Goal: Feedback & Contribution: Submit feedback/report problem

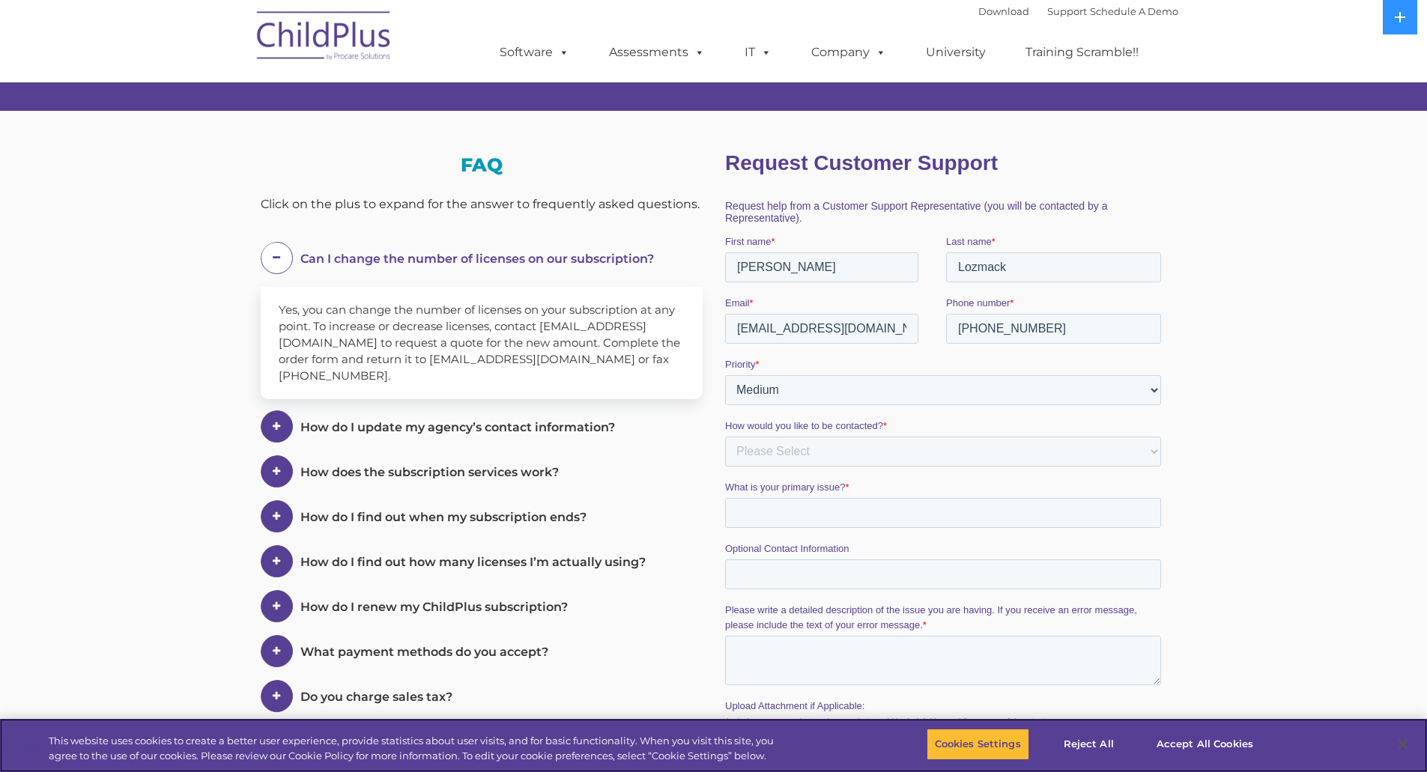
scroll to position [150, 0]
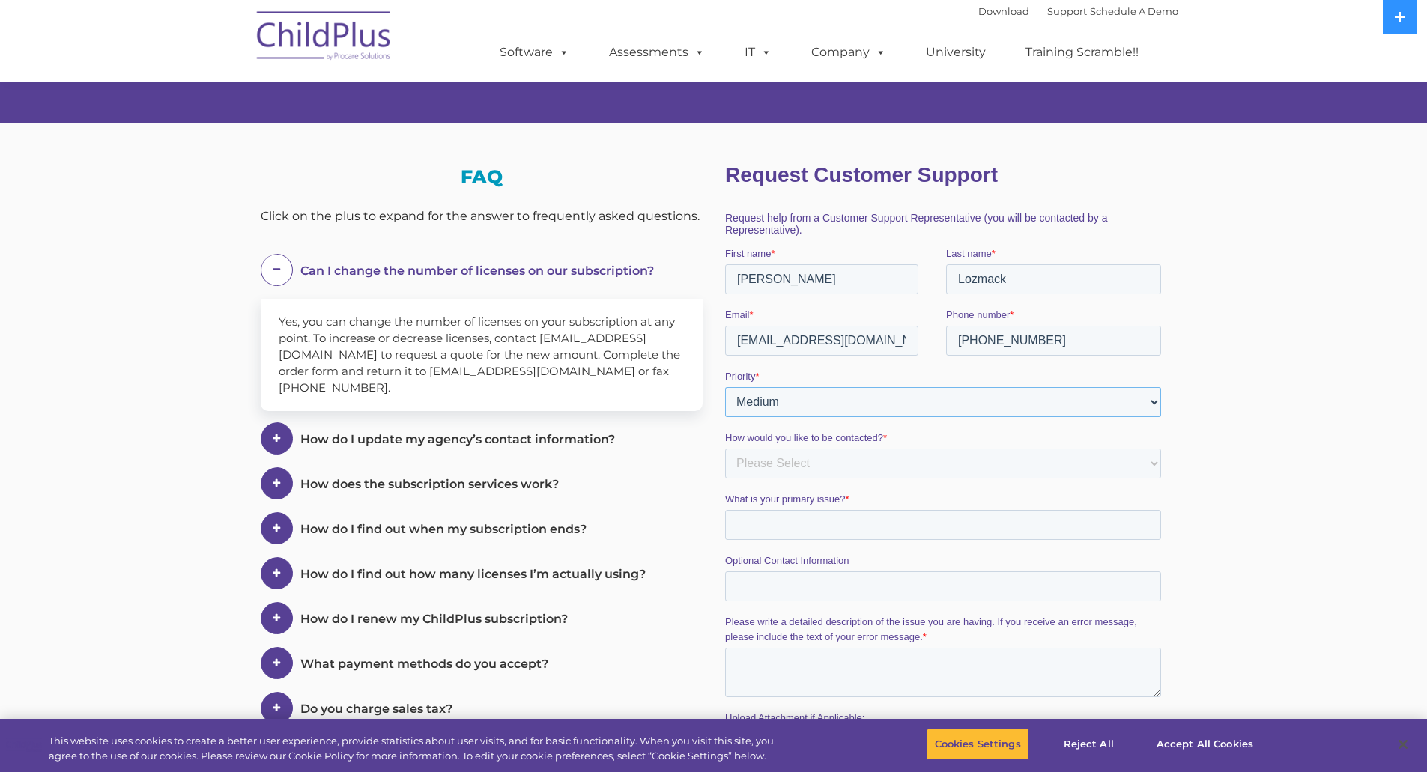
click at [1157, 401] on select "Please Select Low Medium High" at bounding box center [942, 402] width 436 height 30
select select "HIGH"
click at [724, 387] on select "Please Select Low Medium High" at bounding box center [942, 402] width 436 height 30
click at [754, 466] on select "Please Select Phone Email" at bounding box center [942, 464] width 436 height 30
select select "Phone"
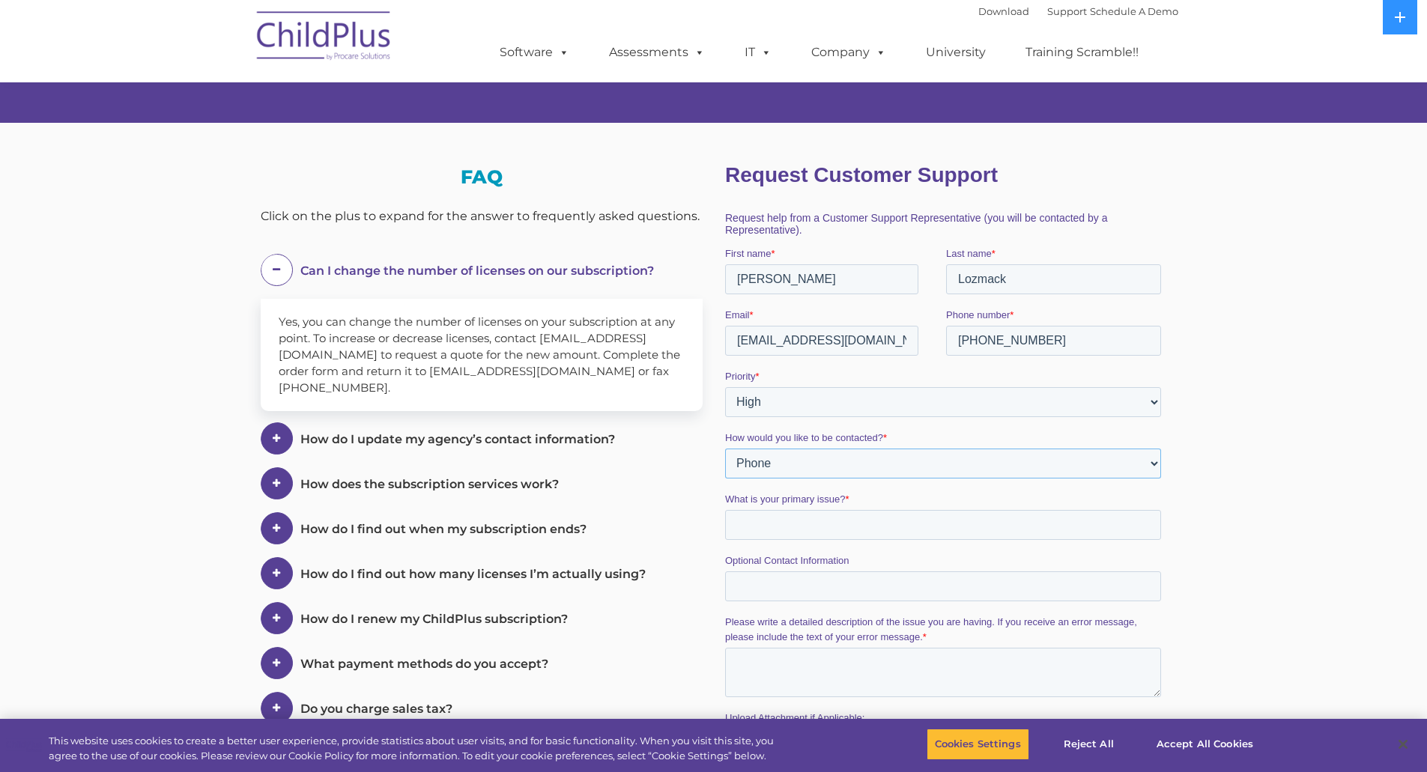
click at [724, 449] on select "Please Select Phone Email" at bounding box center [942, 464] width 436 height 30
click at [751, 530] on input "What is your primary issue? *" at bounding box center [942, 525] width 436 height 30
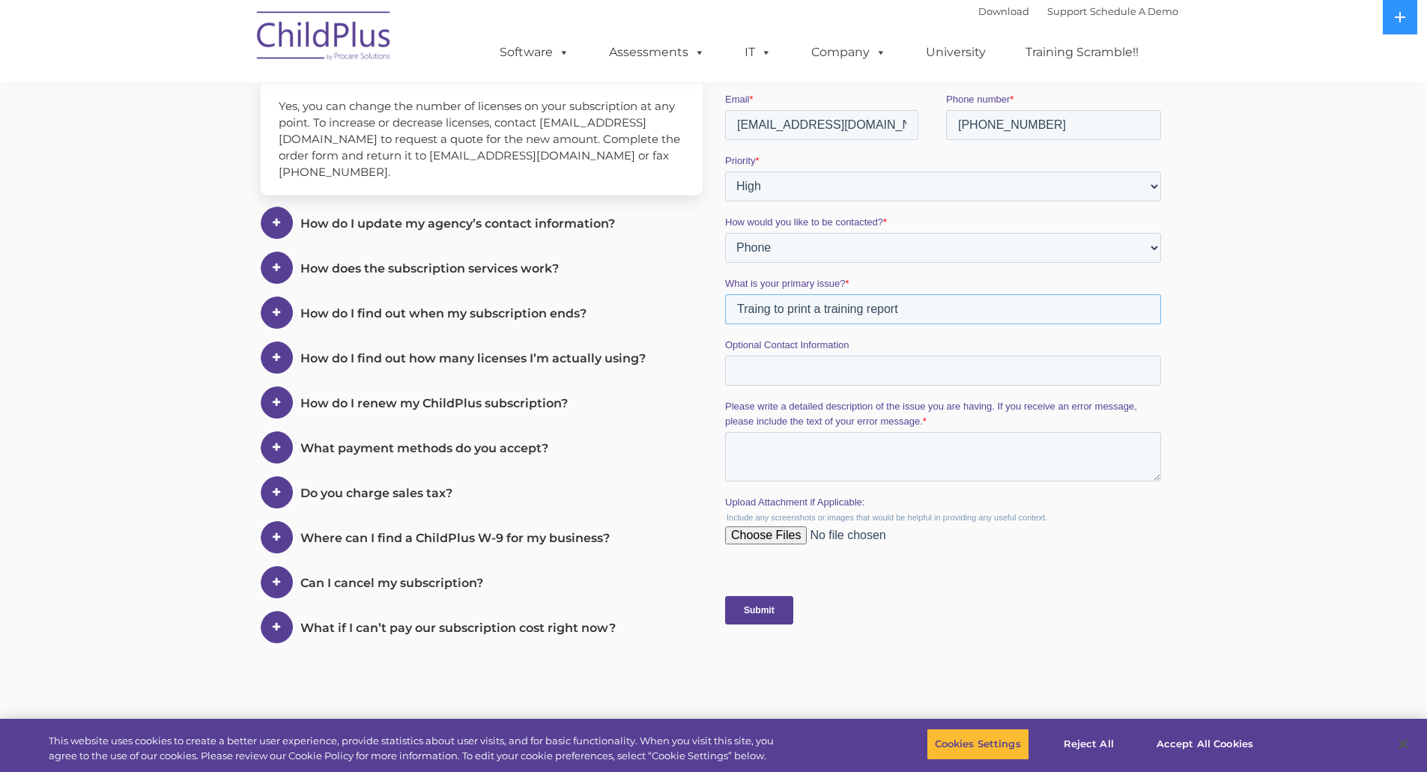
scroll to position [375, 0]
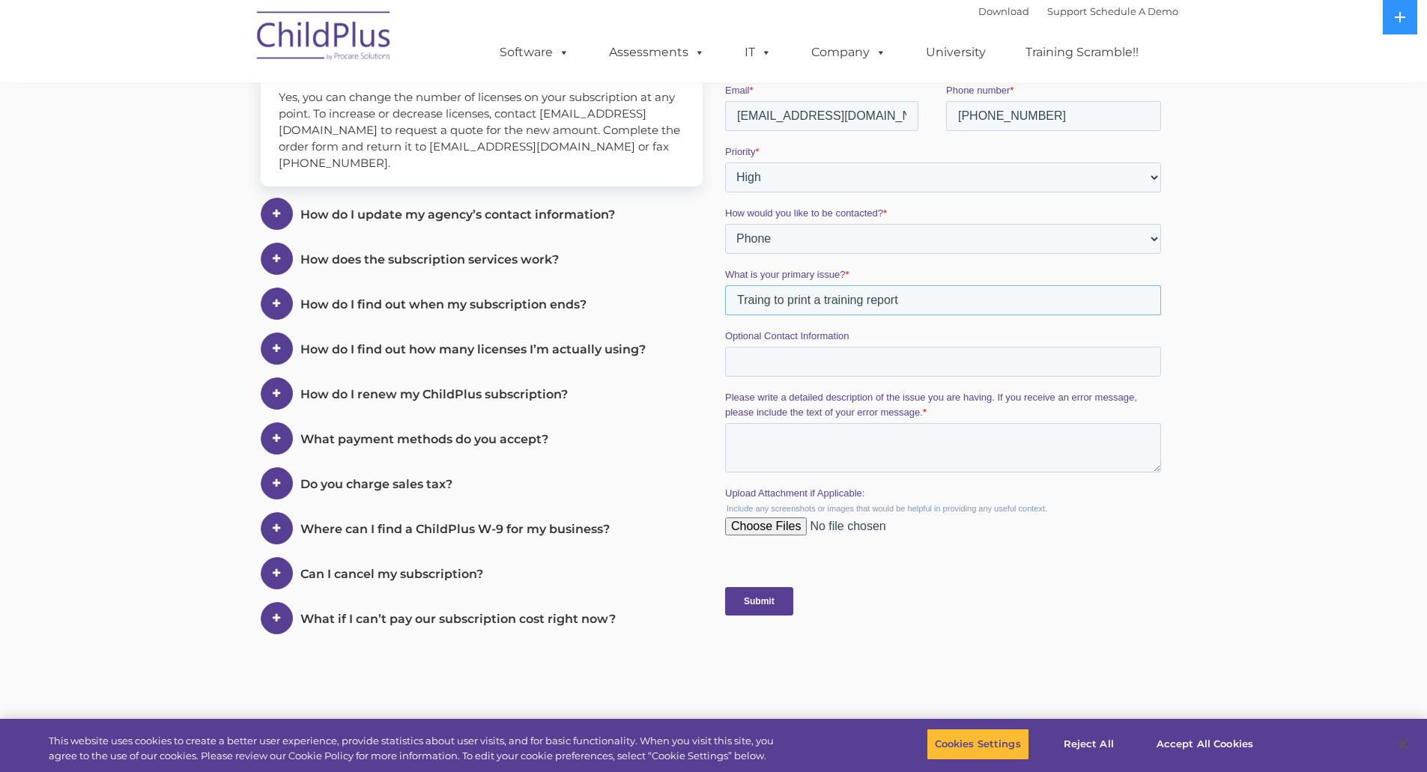
type input "Traing to print a training report"
click at [769, 363] on input "Optional Contact Information" at bounding box center [942, 362] width 436 height 30
click at [769, 445] on textarea "Please write a detailed description of the issue you are having. If you receive…" at bounding box center [942, 447] width 436 height 49
click at [757, 534] on input "Upload Attachment if Applicable:" at bounding box center [942, 533] width 436 height 30
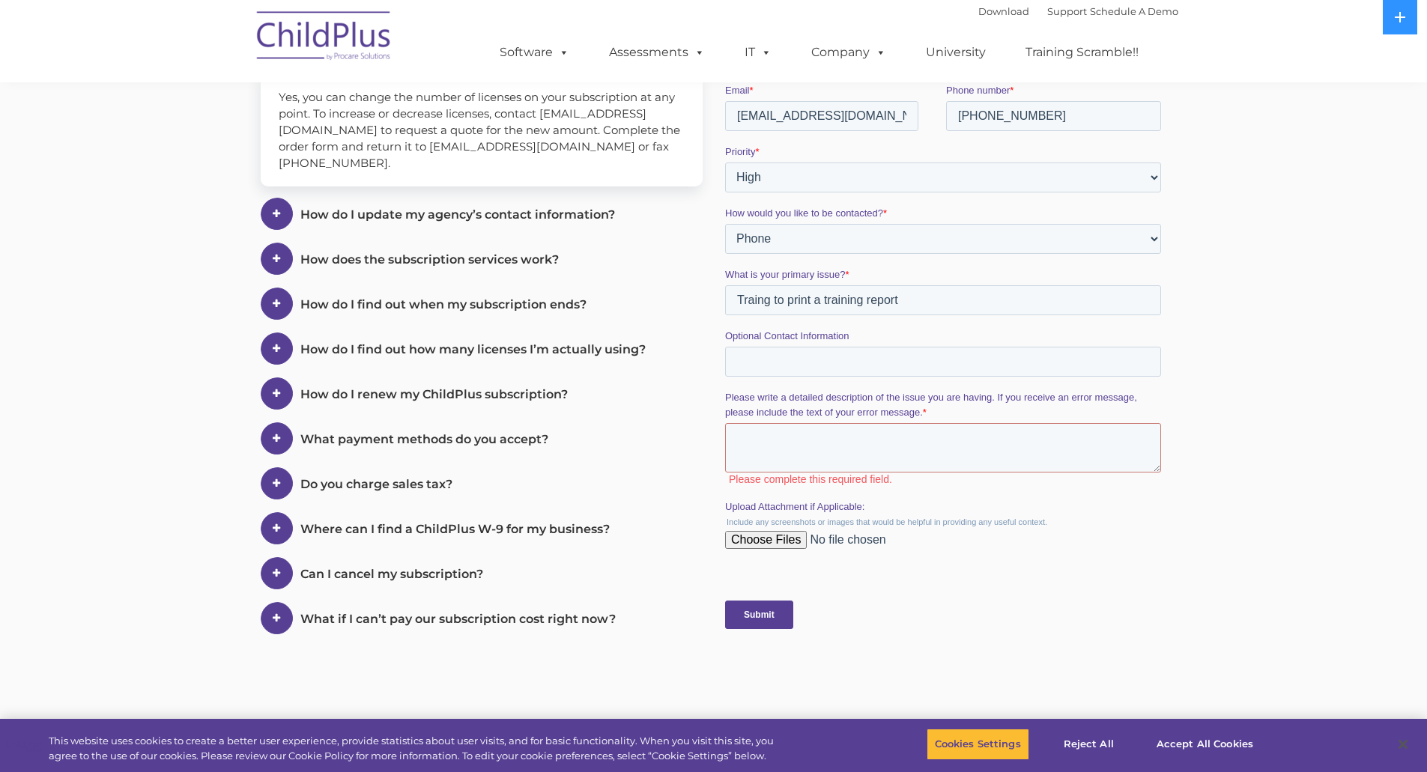
click at [772, 539] on input "Upload Attachment if Applicable:" at bounding box center [942, 546] width 436 height 30
click at [747, 545] on input "Upload Attachment if Applicable:" at bounding box center [942, 546] width 436 height 30
type input "C:\fakepath\Screenshot 2025-09-22 132237.pdf"
click at [754, 545] on input "Upload Attachment if Applicable:" at bounding box center [942, 546] width 436 height 30
click at [872, 566] on fieldset "Upload Attachment if Applicable: Include any screenshots or images that would b…" at bounding box center [945, 537] width 442 height 75
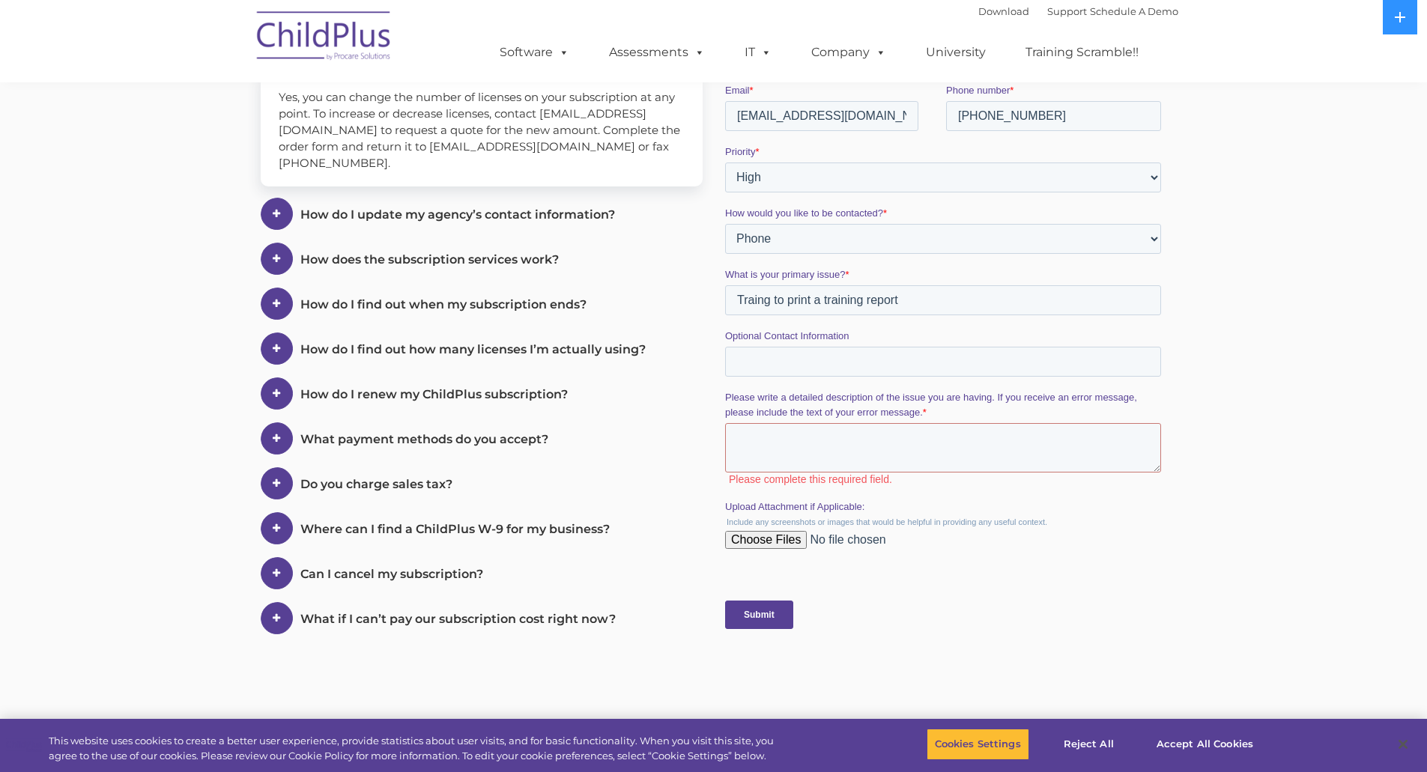
click at [772, 535] on input "Upload Attachment if Applicable:" at bounding box center [942, 546] width 436 height 30
click at [858, 539] on input "Upload Attachment if Applicable:" at bounding box center [942, 546] width 436 height 30
type input "C:\fakepath\Screenshot 2025-09-22 132237.pdf"
click at [748, 440] on textarea "Please write a detailed description of the issue you are having. If you receive…" at bounding box center [942, 447] width 436 height 49
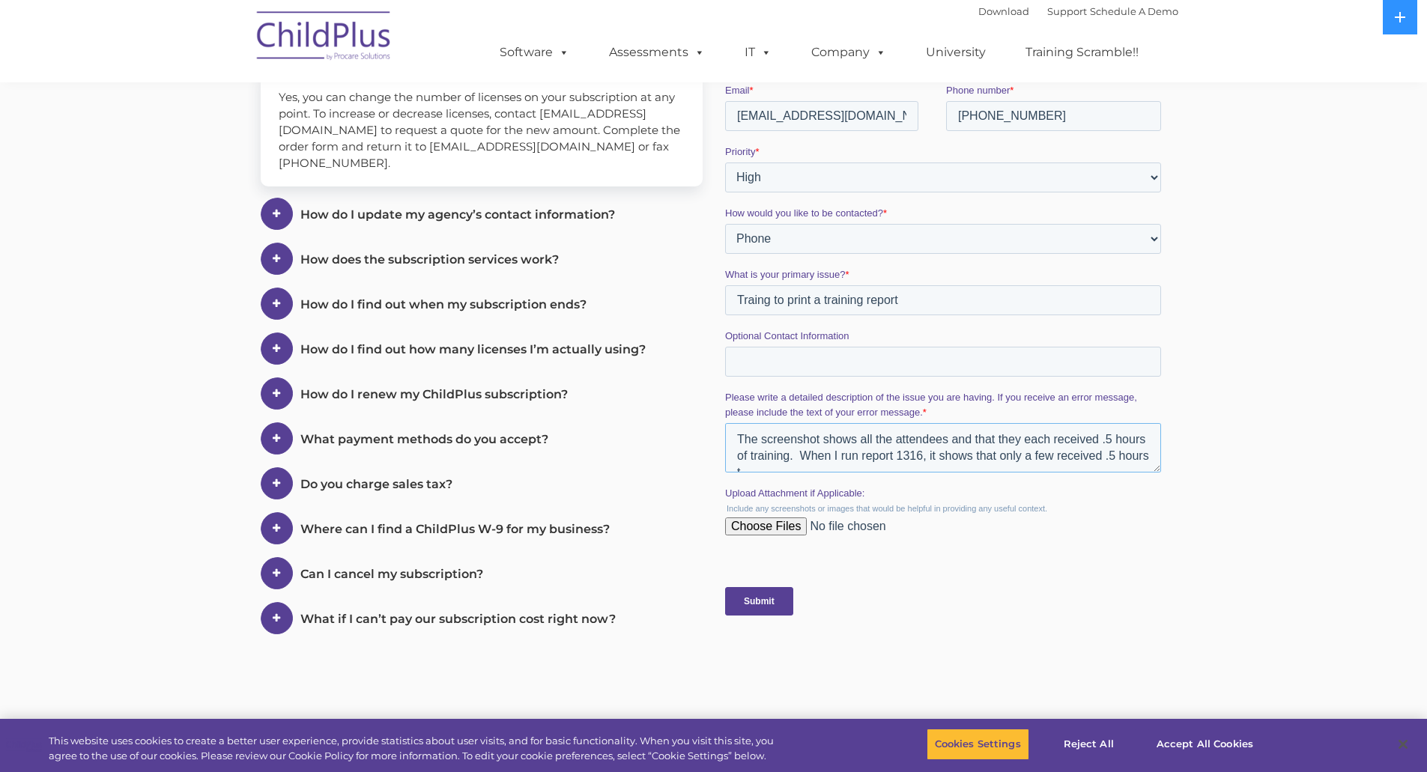
scroll to position [7, 0]
type textarea "The screenshot shows all the attendees and that they each received .5 hours of …"
click at [757, 604] on input "Submit" at bounding box center [758, 601] width 68 height 28
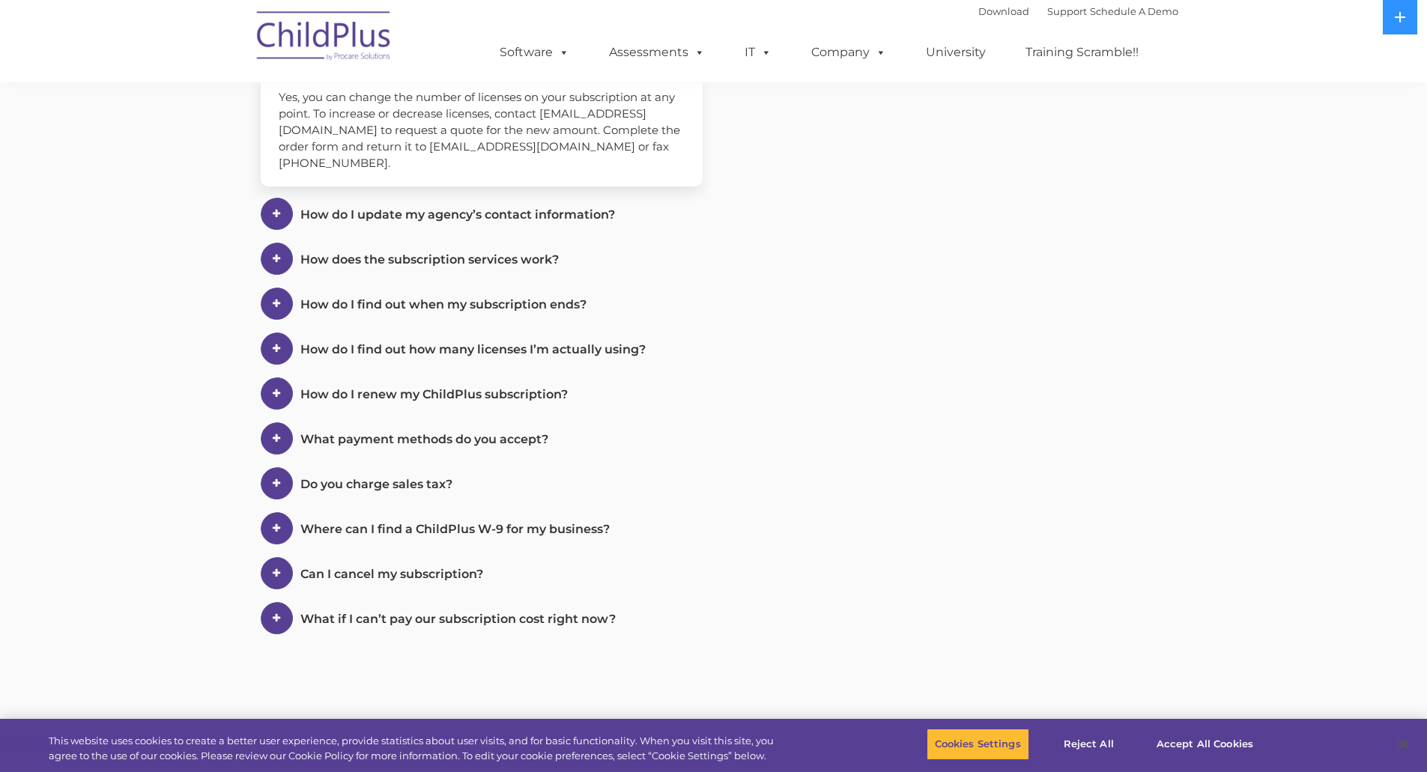
scroll to position [645, 0]
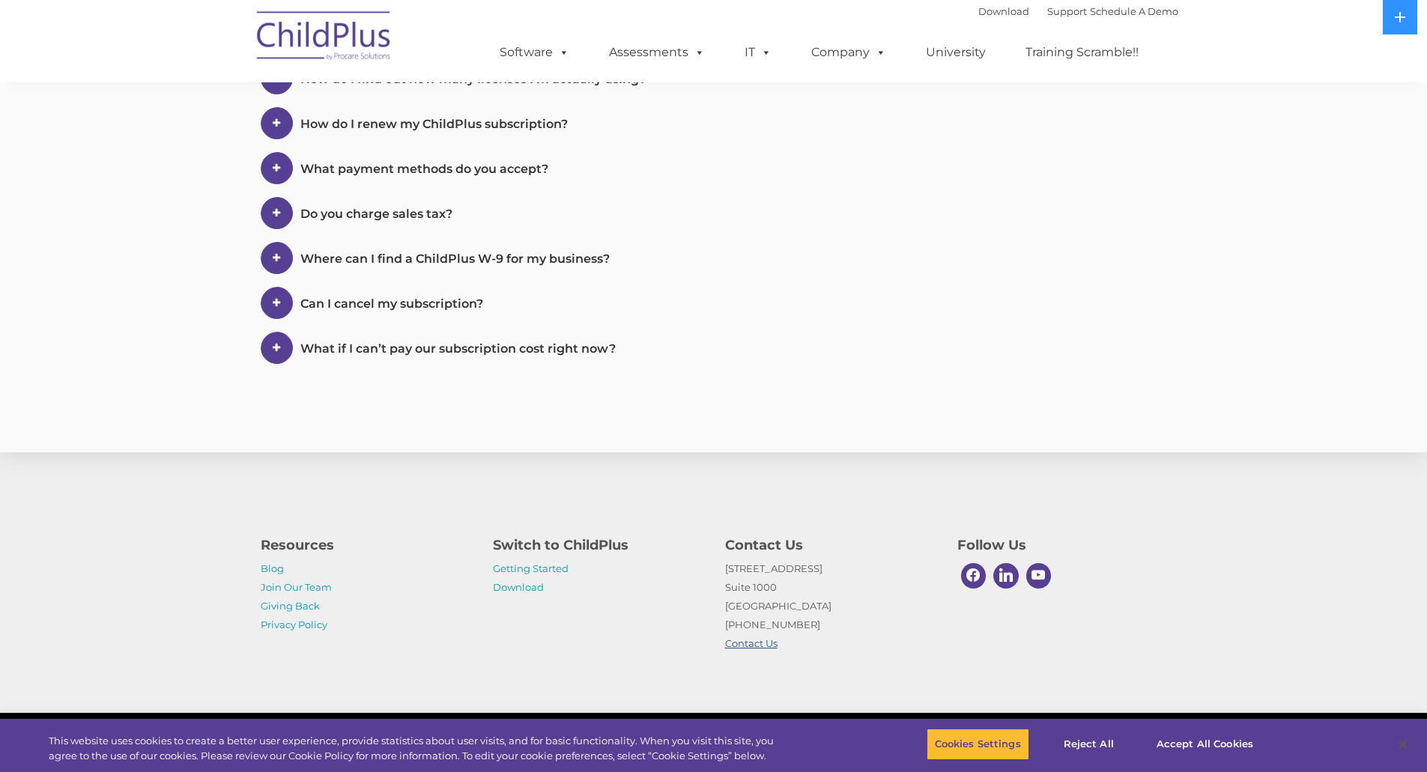
click at [754, 639] on link "Contact Us" at bounding box center [751, 644] width 52 height 12
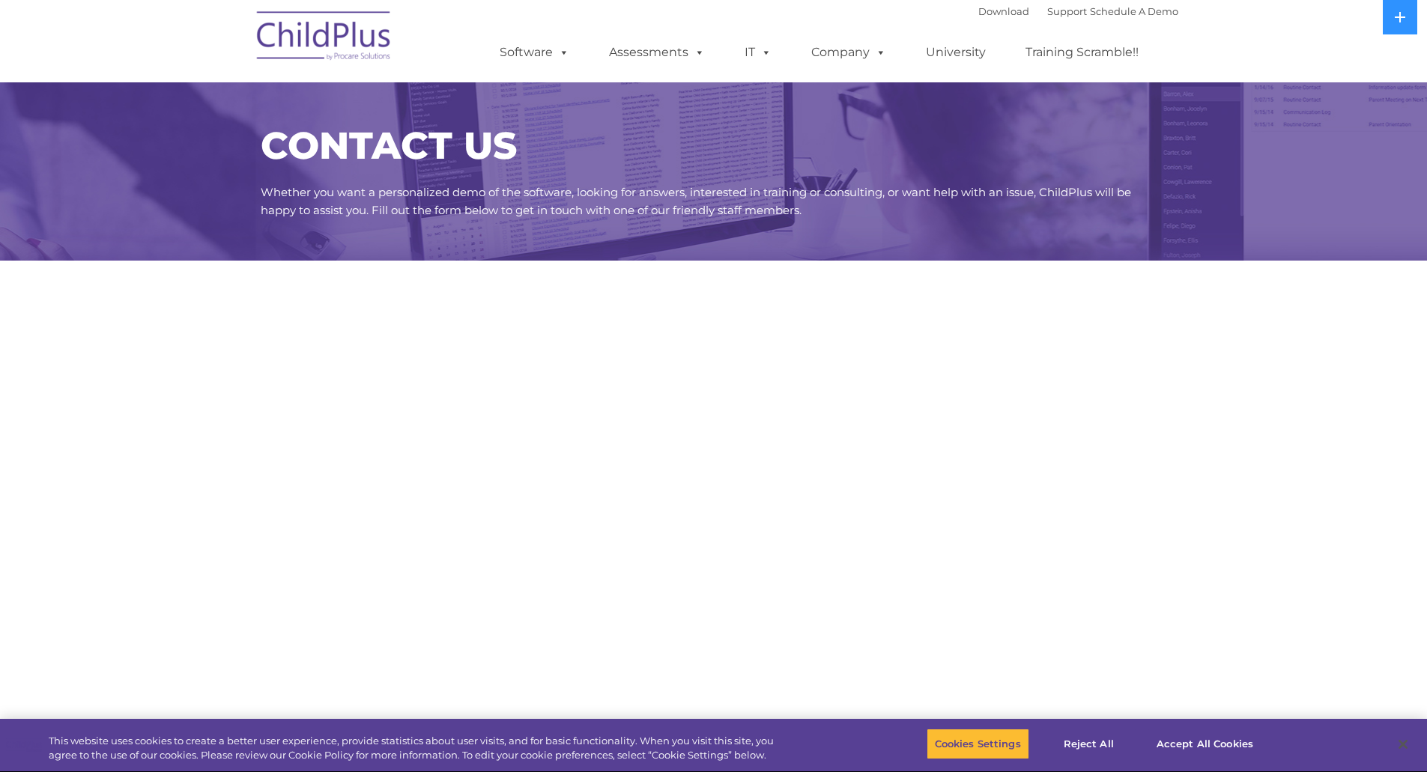
select select "MEDIUM"
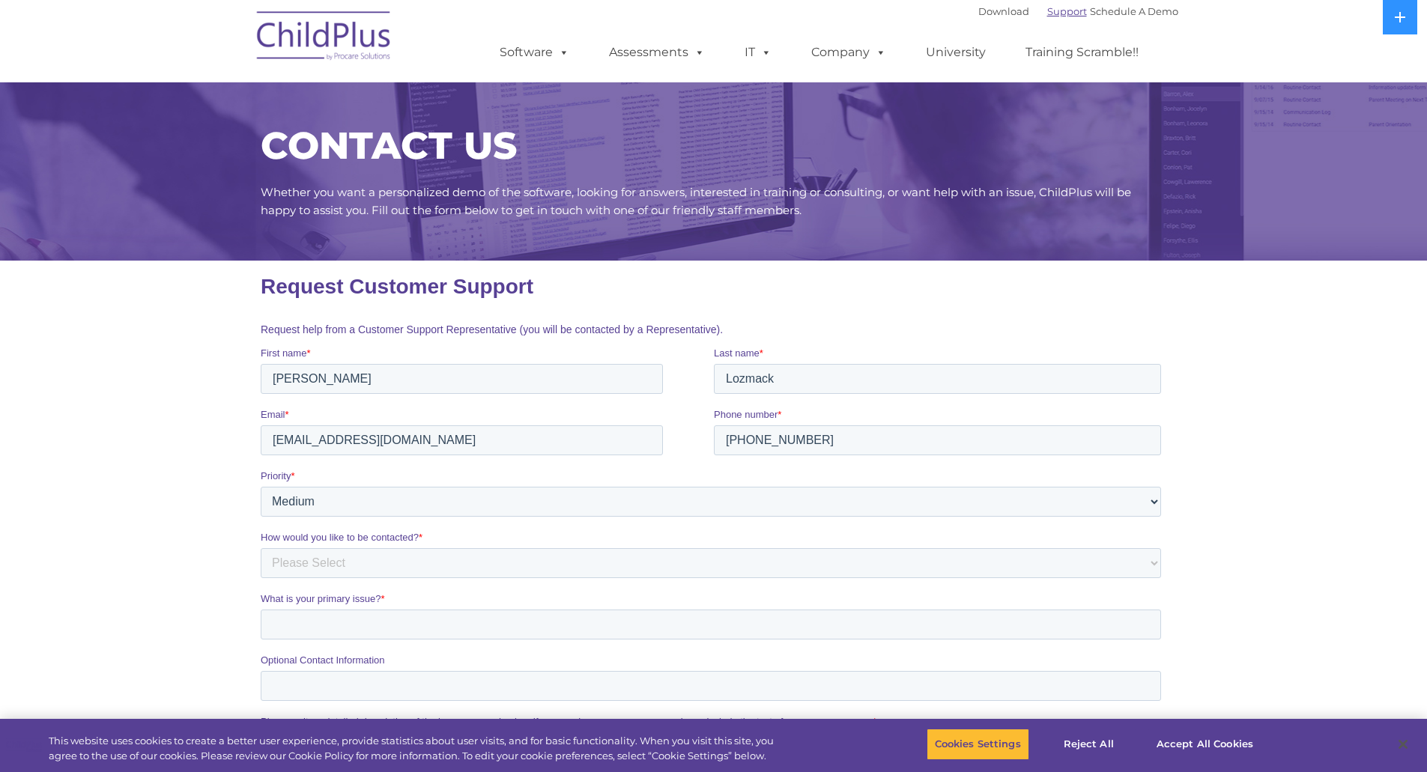
click at [1050, 6] on link "Support" at bounding box center [1067, 11] width 40 height 12
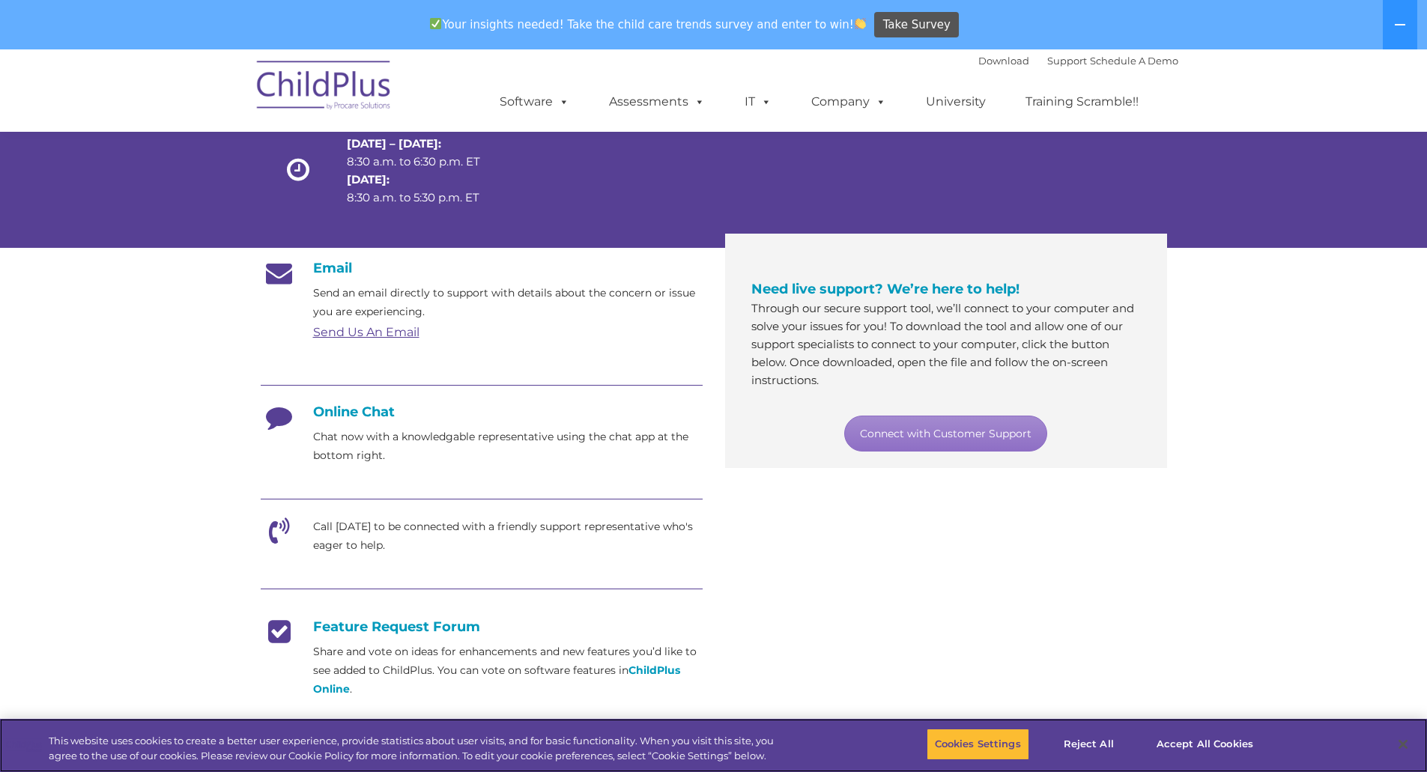
scroll to position [150, 0]
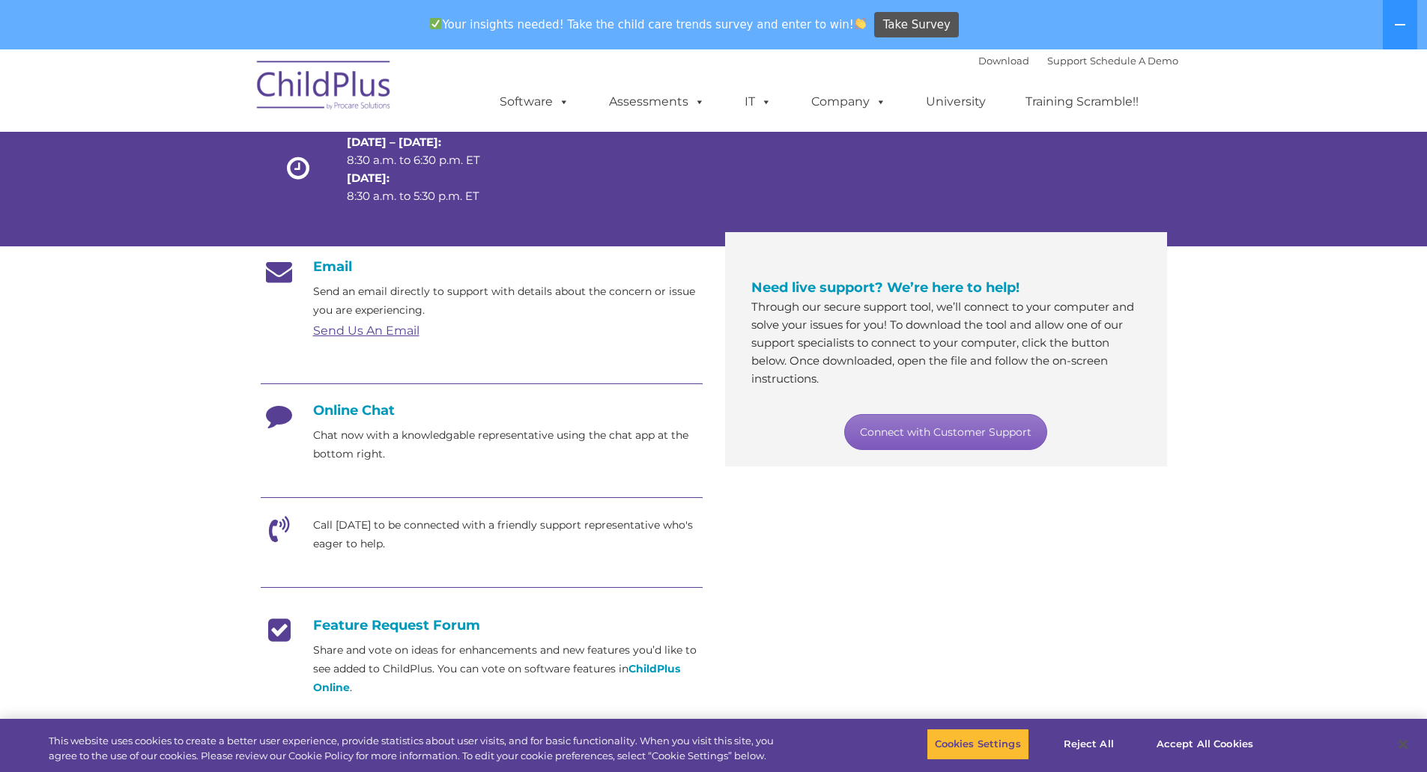
click at [918, 435] on link "Connect with Customer Support" at bounding box center [945, 432] width 203 height 36
click at [326, 414] on h4 "Online Chat" at bounding box center [482, 410] width 442 height 16
click at [281, 414] on icon at bounding box center [279, 420] width 37 height 37
click at [329, 414] on h4 "Online Chat" at bounding box center [482, 410] width 442 height 16
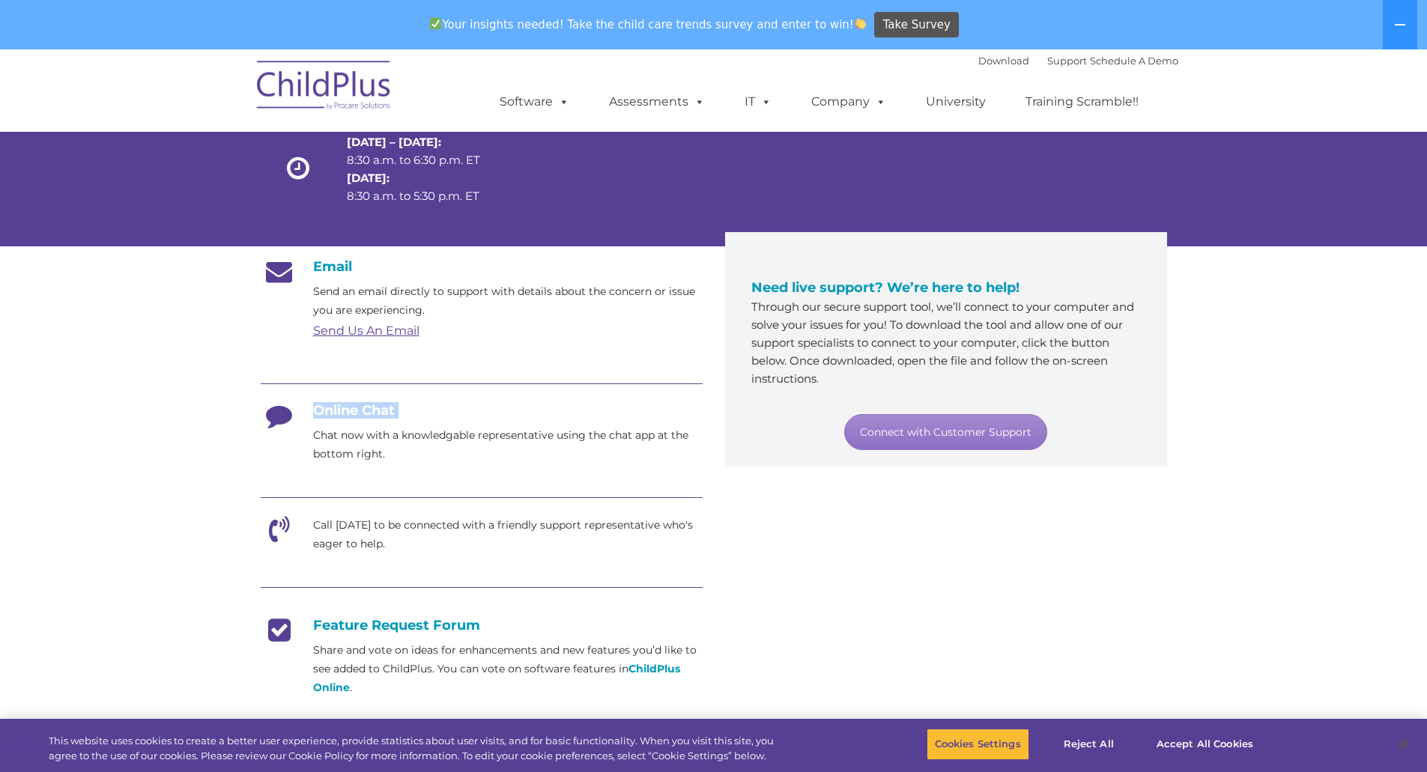
click at [329, 414] on h4 "Online Chat" at bounding box center [482, 410] width 442 height 16
click at [357, 455] on p "Chat now with a knowledgable representative using the chat app at the bottom ri…" at bounding box center [508, 444] width 390 height 37
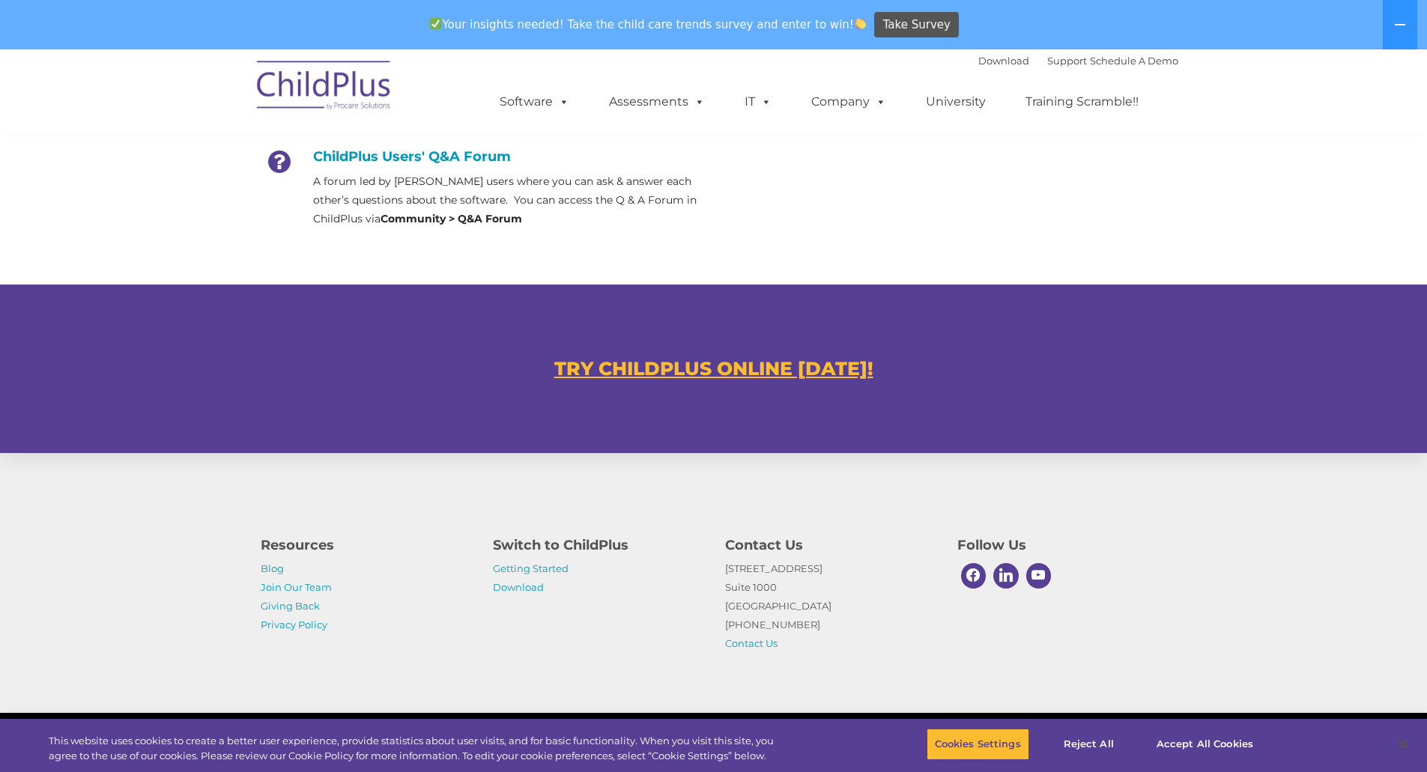
scroll to position [752, 0]
click at [746, 643] on link "Contact Us" at bounding box center [751, 644] width 52 height 12
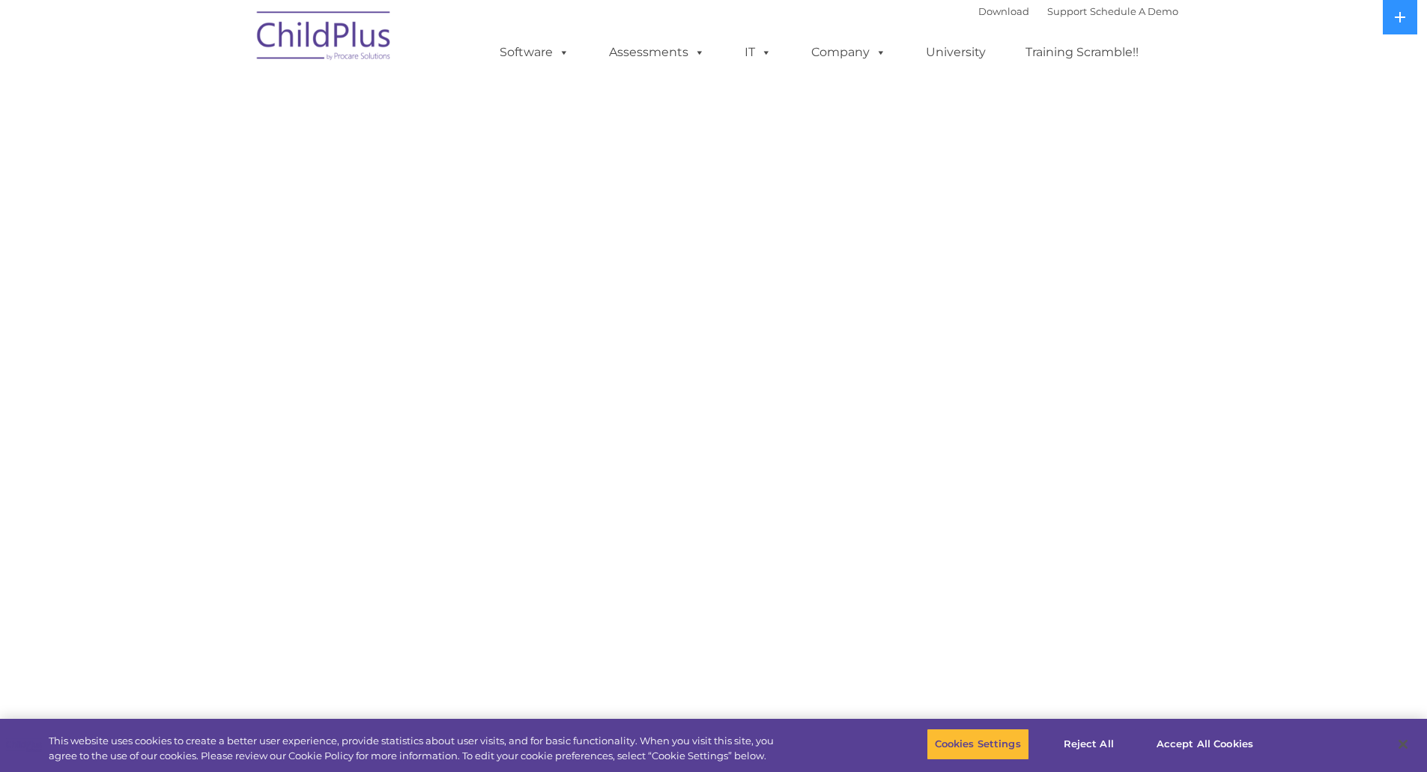
select select "MEDIUM"
